Goal: Task Accomplishment & Management: Complete application form

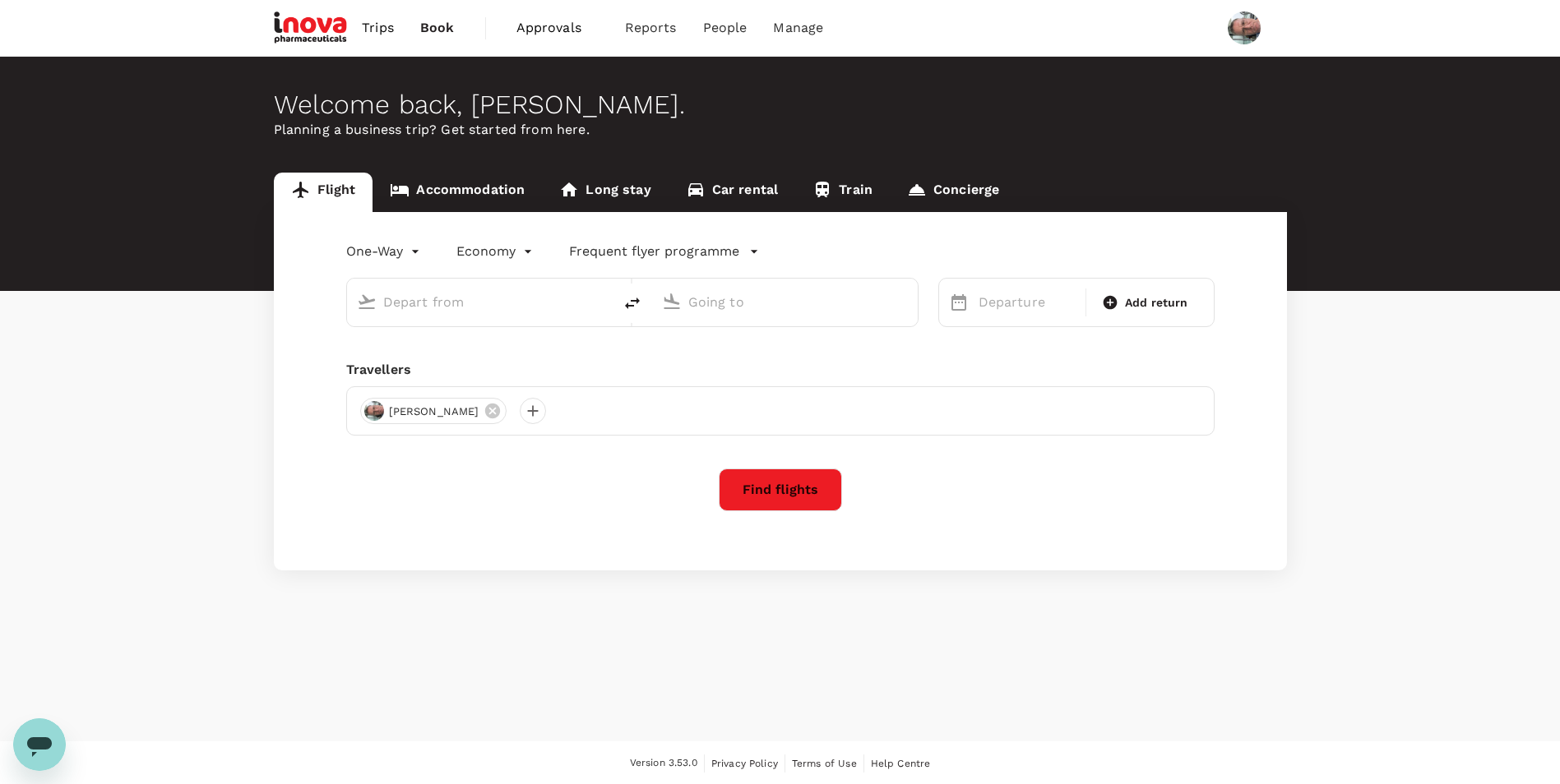
type input "roundtrip"
type input "business"
type input "Singapore Changi (SIN)"
type input "Narita Intl (NRT)"
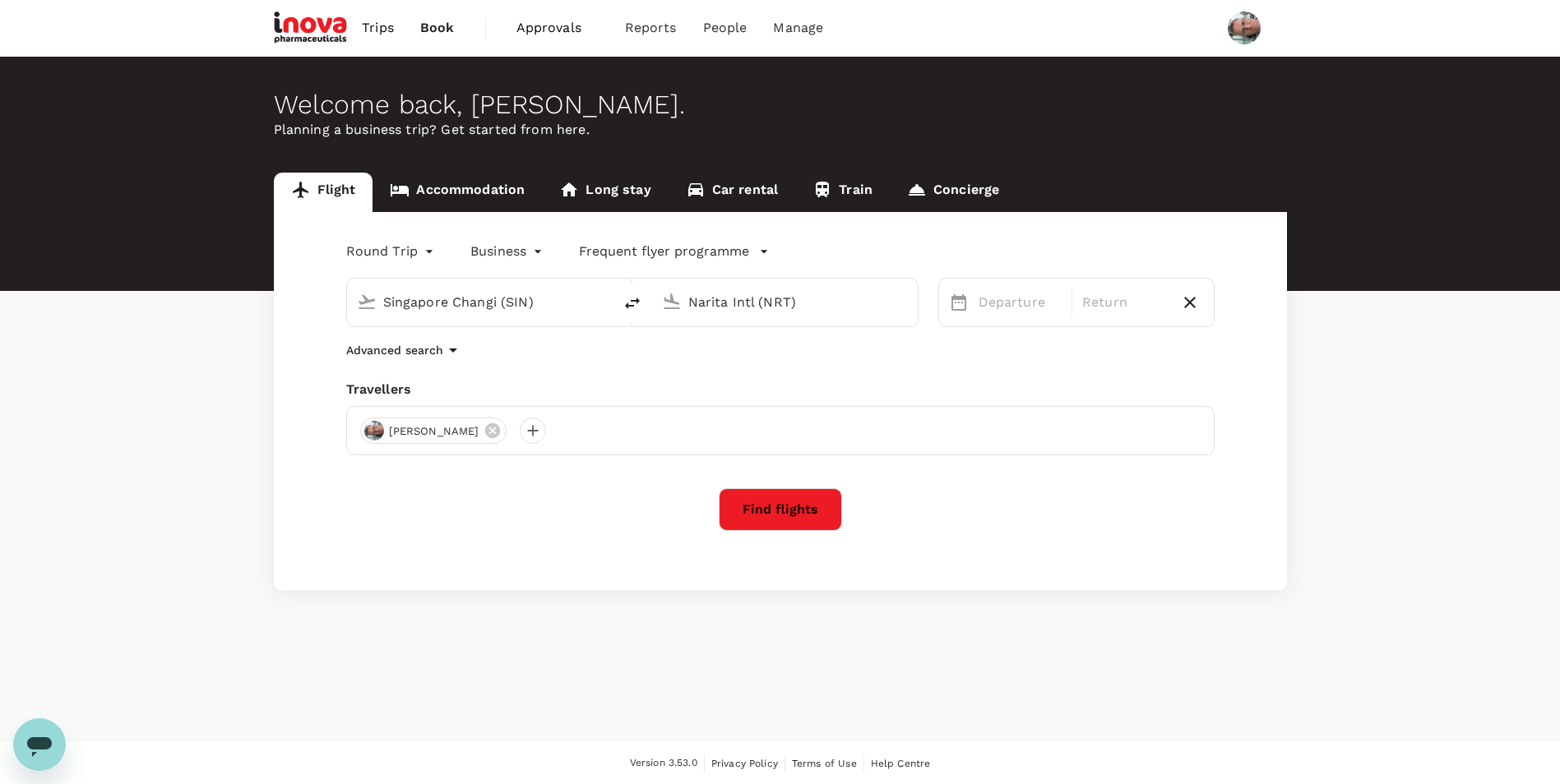
click at [553, 32] on span "Approvals" at bounding box center [558, 27] width 83 height 19
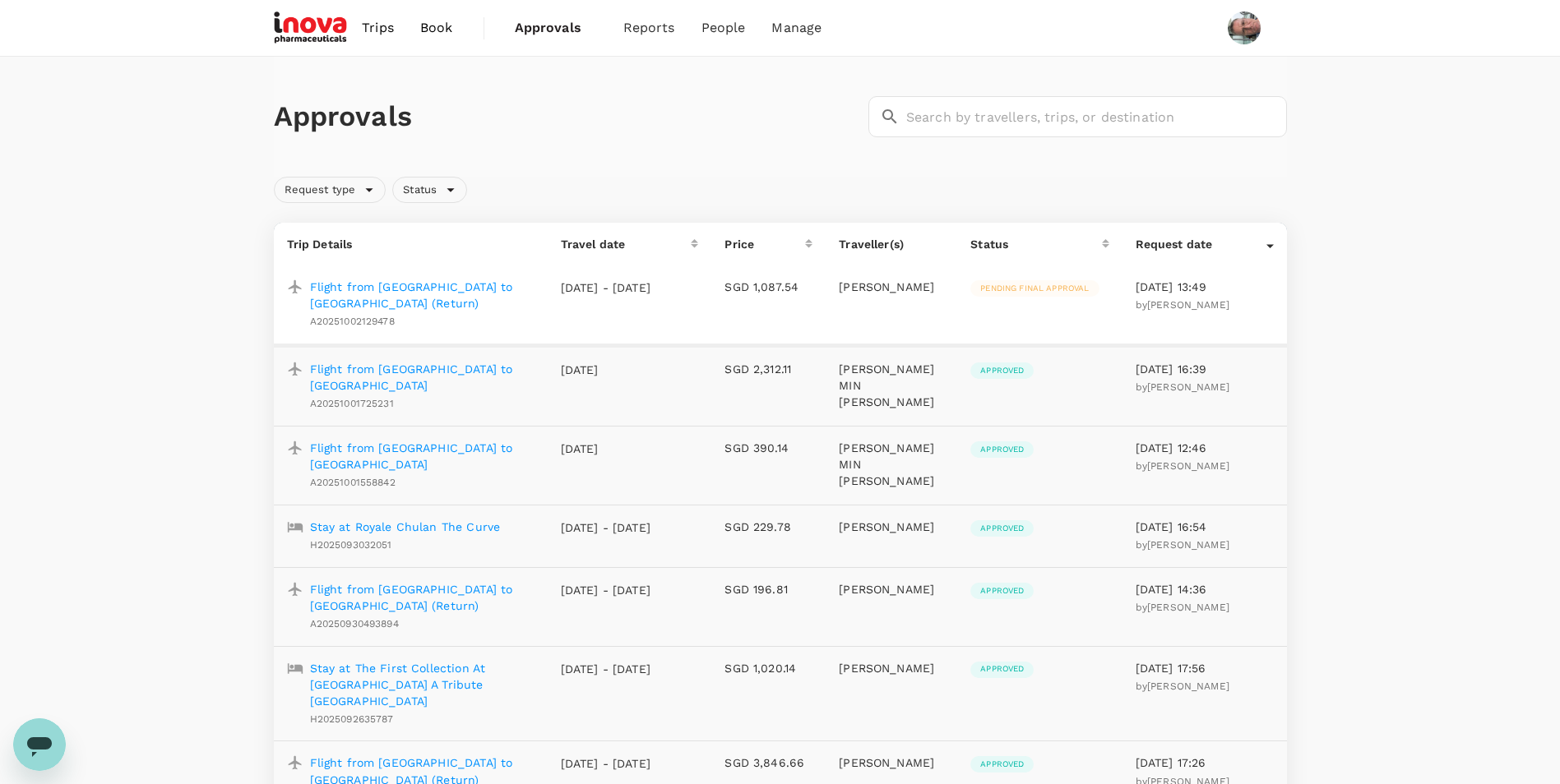
click at [473, 291] on p "Flight from Singapore to Shanghai (Return)" at bounding box center [422, 295] width 225 height 33
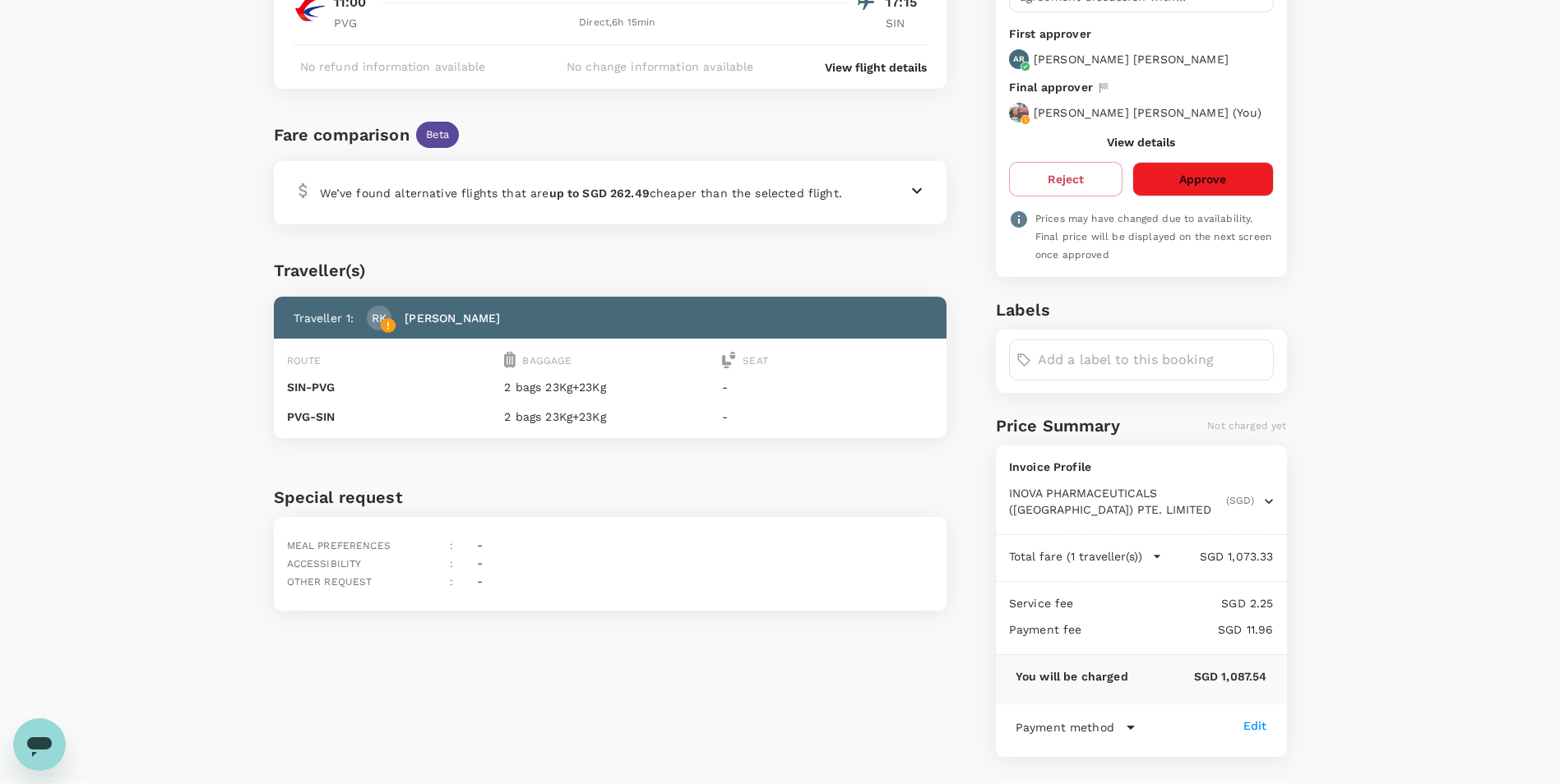
scroll to position [247, 0]
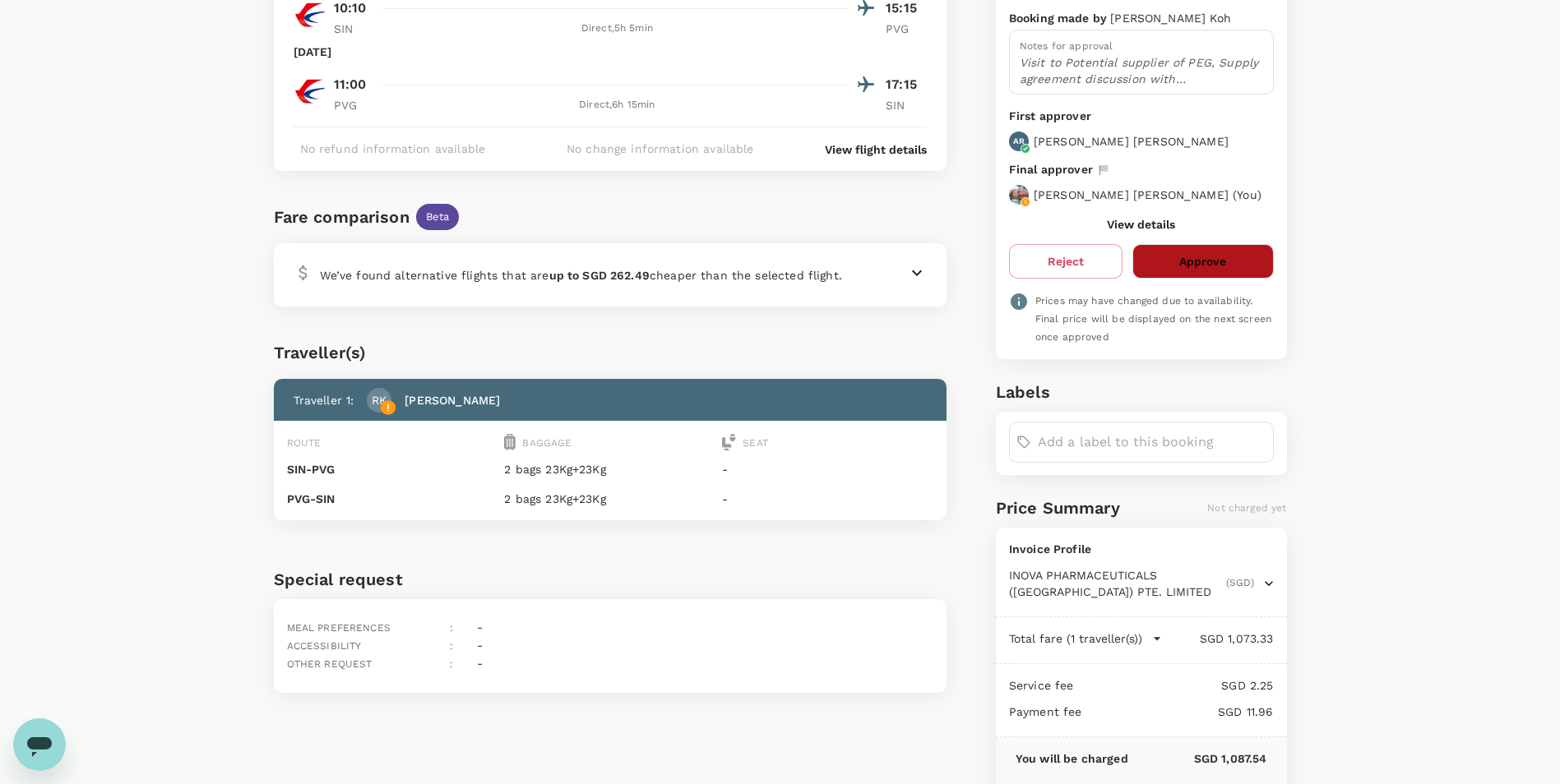
click at [1198, 265] on button "Approve" at bounding box center [1202, 261] width 141 height 35
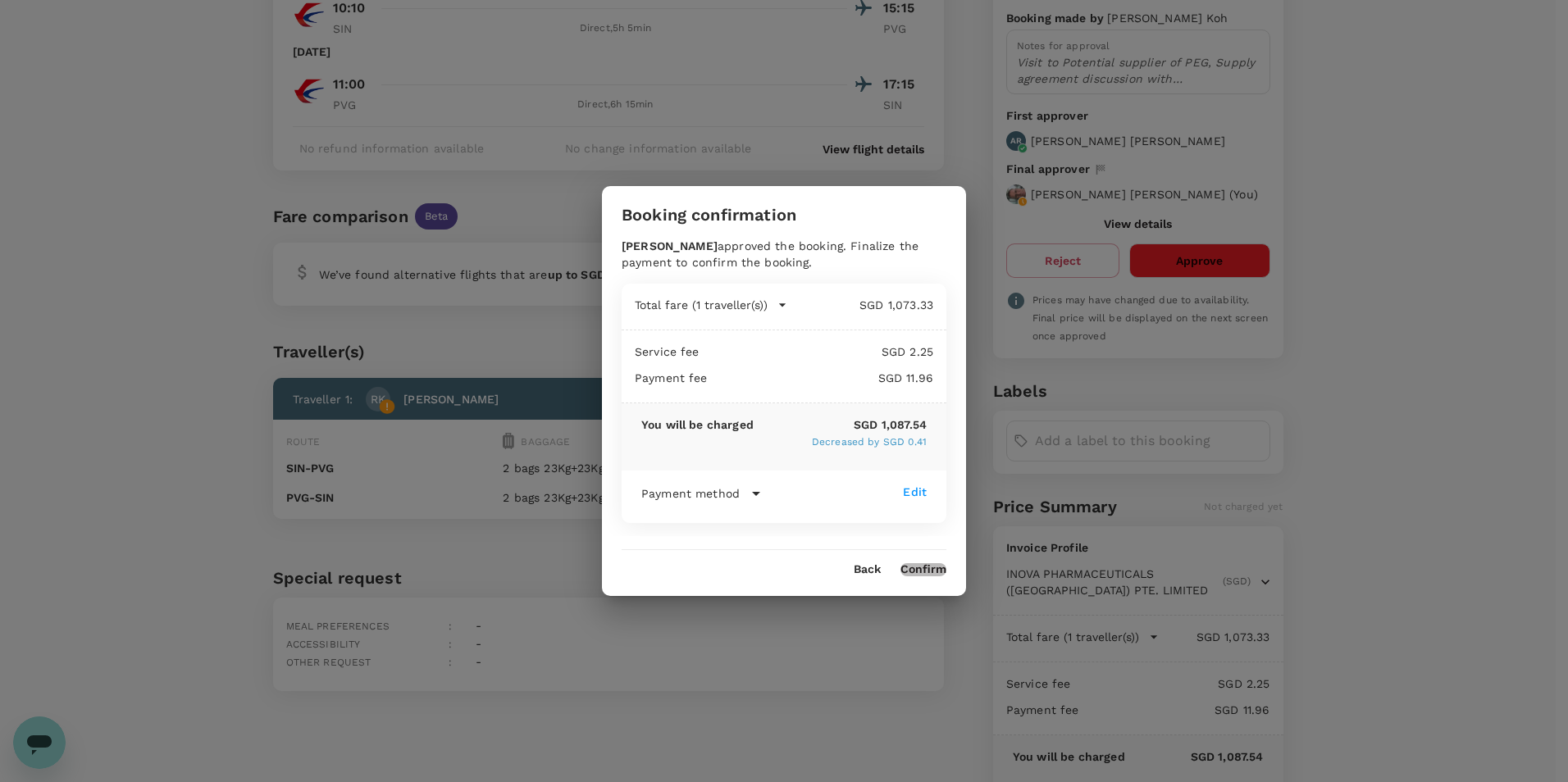
click at [930, 569] on button "Confirm" at bounding box center [923, 570] width 46 height 13
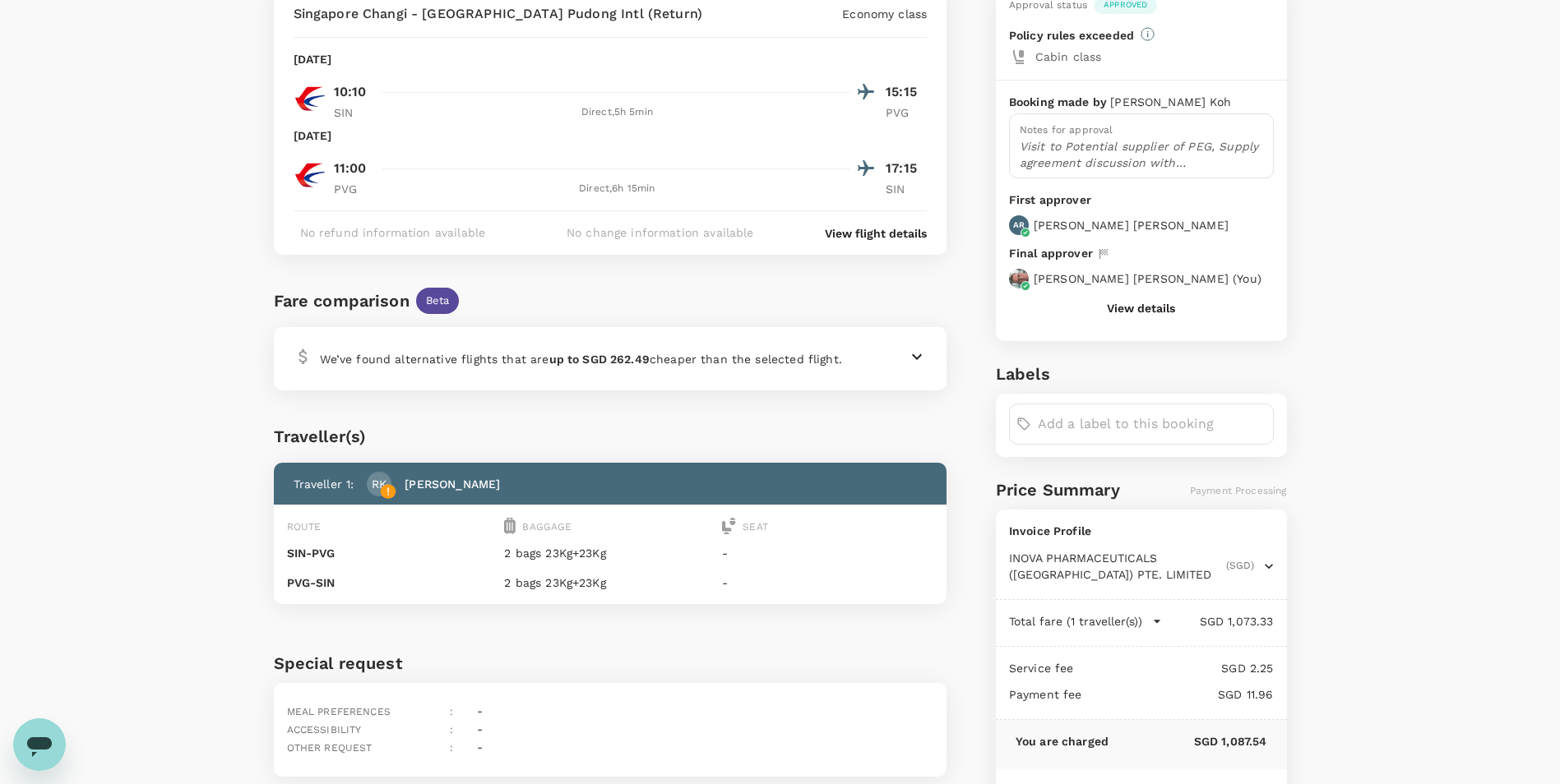
click at [852, 239] on p "View flight details" at bounding box center [875, 234] width 102 height 17
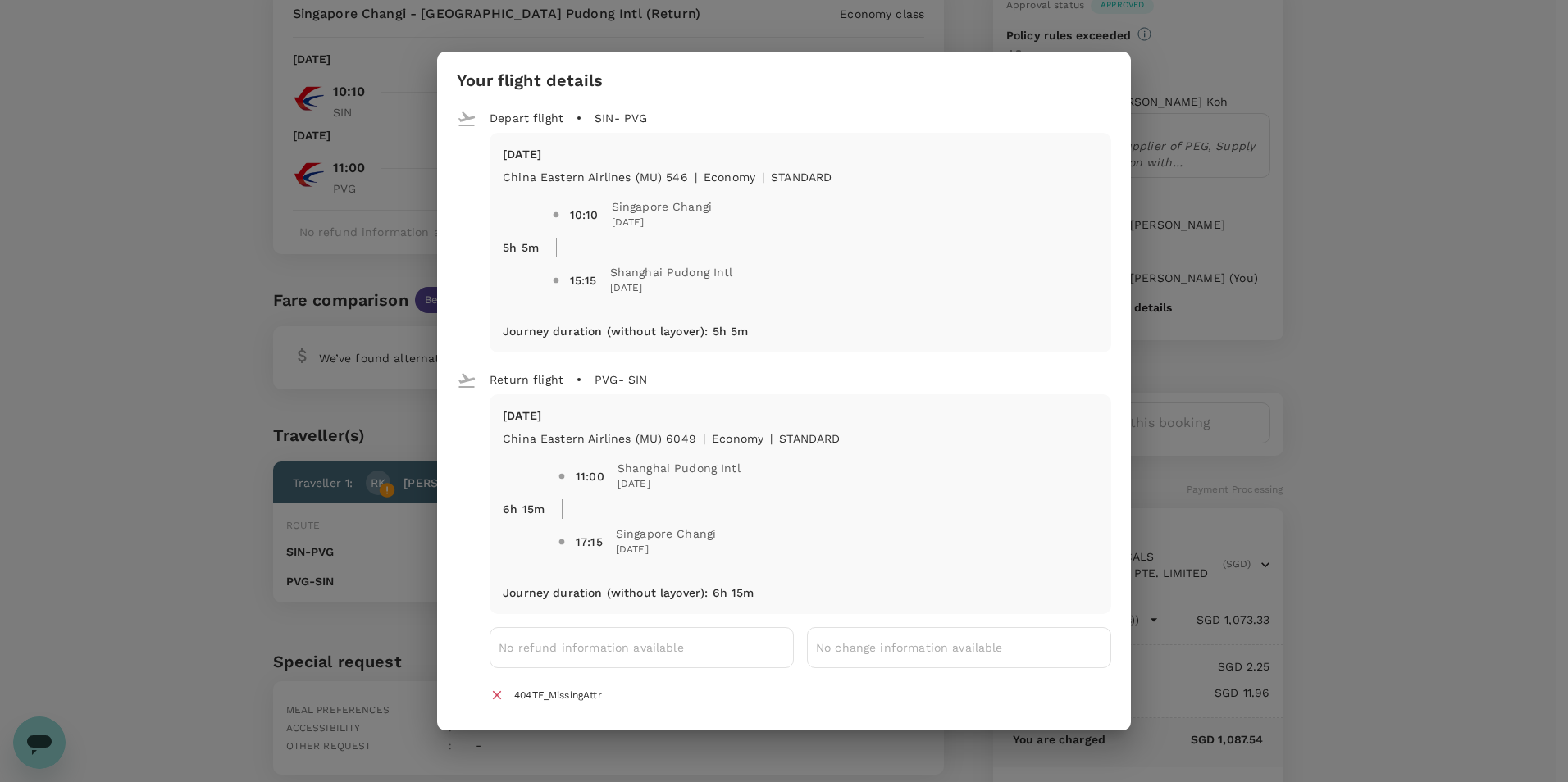
click at [1212, 353] on div "Your flight details Depart flight SIN - PVG Mon, 01 Dec China Eastern Airlines …" at bounding box center [784, 391] width 1568 height 782
